Goal: Transaction & Acquisition: Download file/media

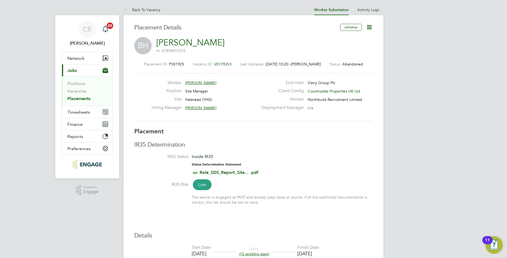
click at [81, 98] on link "Placements" at bounding box center [78, 98] width 23 height 5
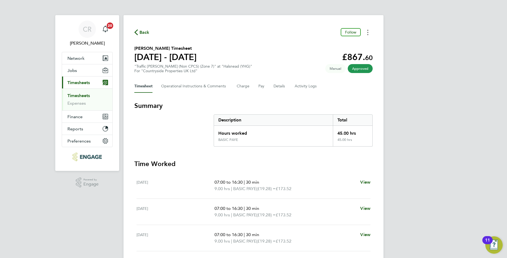
click at [369, 32] on button "Timesheets Menu" at bounding box center [368, 32] width 10 height 8
click at [347, 44] on link "Download timesheet" at bounding box center [340, 44] width 65 height 11
click at [367, 32] on button "Timesheets Menu" at bounding box center [368, 32] width 10 height 8
click at [330, 43] on link "Download timesheet" at bounding box center [340, 44] width 65 height 11
click at [368, 32] on circle "Timesheets Menu" at bounding box center [367, 32] width 1 height 1
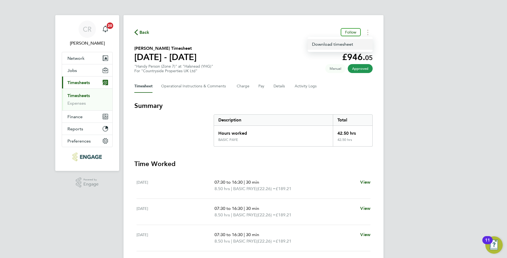
click at [338, 47] on link "Download timesheet" at bounding box center [340, 44] width 65 height 11
click at [366, 32] on button "Timesheets Menu" at bounding box center [368, 32] width 10 height 8
click at [348, 43] on link "Download timesheet" at bounding box center [340, 44] width 65 height 11
click at [368, 32] on circle "Timesheets Menu" at bounding box center [367, 32] width 1 height 1
drag, startPoint x: 342, startPoint y: 43, endPoint x: 336, endPoint y: 46, distance: 7.4
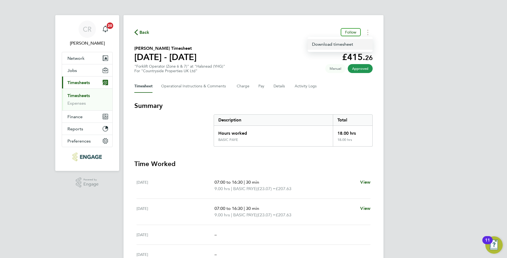
click at [342, 43] on link "Download timesheet" at bounding box center [340, 44] width 65 height 11
